Goal: Task Accomplishment & Management: Use online tool/utility

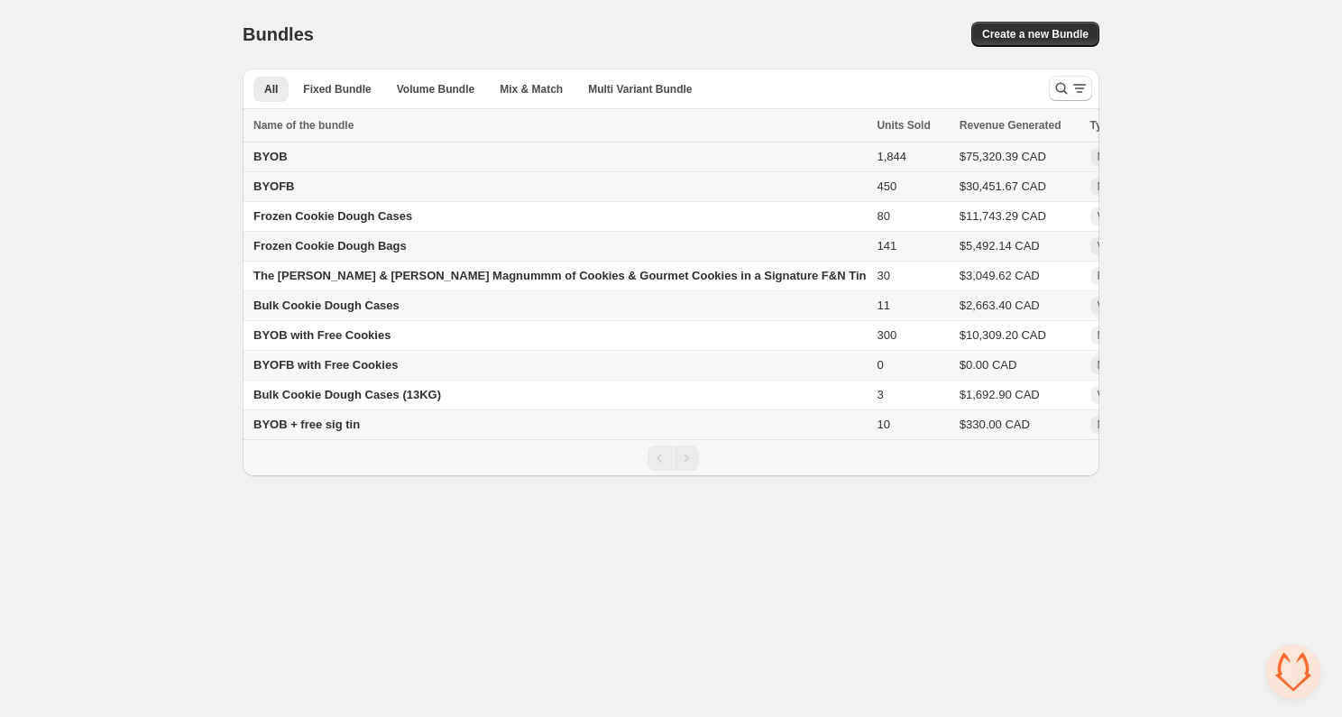
click at [275, 156] on span "BYOB" at bounding box center [271, 157] width 34 height 14
click at [275, 155] on span "BYOB" at bounding box center [271, 157] width 34 height 14
